Goal: Check status

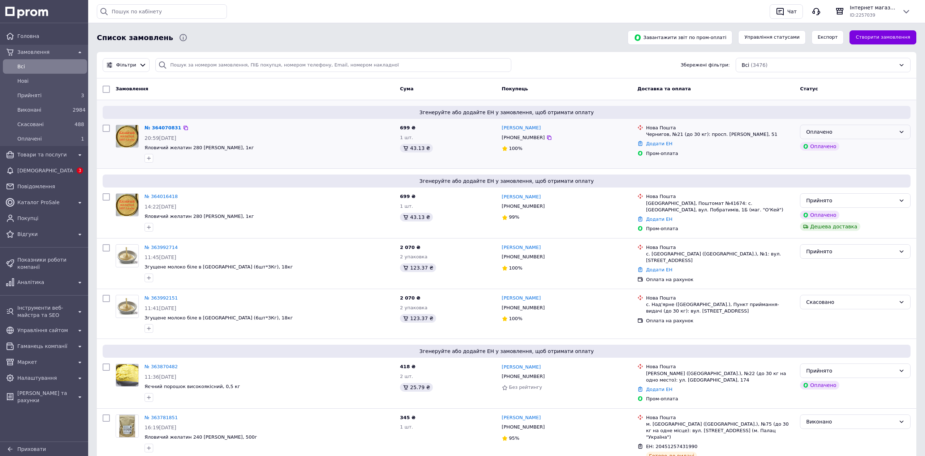
click at [857, 131] on div "Оплачено" at bounding box center [851, 132] width 90 height 8
click at [839, 132] on div "Оплачено" at bounding box center [851, 132] width 90 height 8
click at [825, 148] on li "Прийнято" at bounding box center [855, 147] width 110 height 13
click at [825, 148] on div "Оплачено" at bounding box center [855, 147] width 113 height 12
